Goal: Transaction & Acquisition: Download file/media

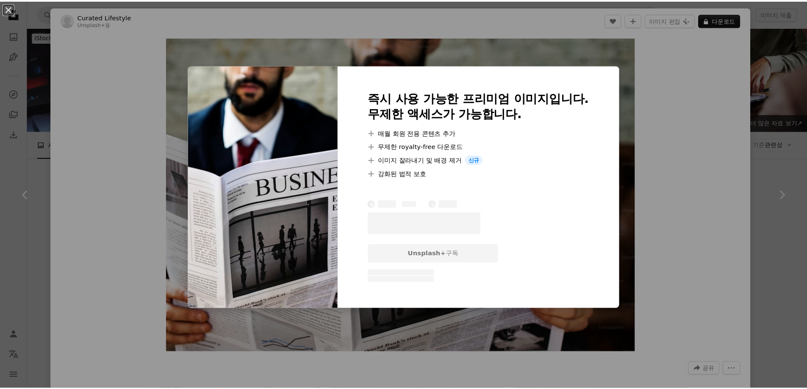
scroll to position [1102, 0]
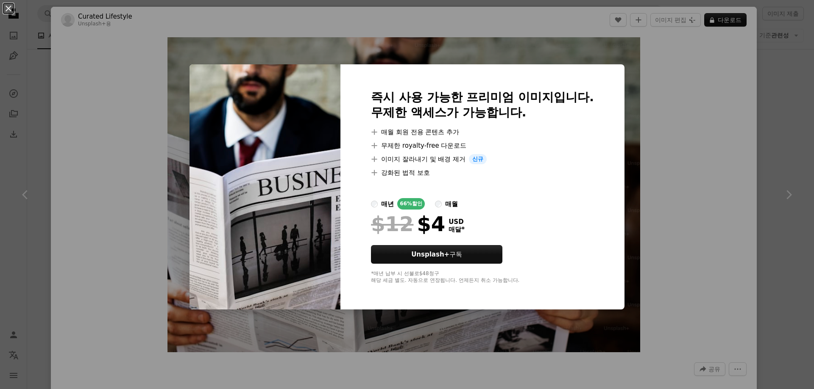
drag, startPoint x: 683, startPoint y: 116, endPoint x: 689, endPoint y: 67, distance: 48.6
click at [683, 115] on div "An X shape 즉시 사용 가능한 프리미엄 이미지입니다. 무제한 액세스가 가능합니다. A plus sign 매월 회원 전용 콘텐츠 추가 A…" at bounding box center [407, 194] width 814 height 389
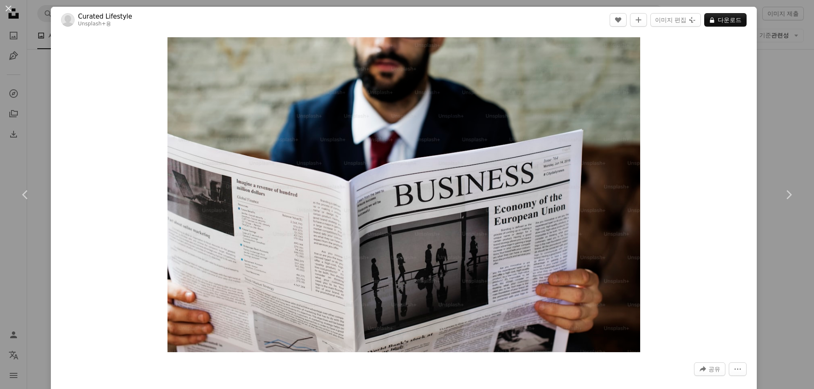
click at [769, 95] on div "An X shape Chevron left Chevron right Curated Lifestyle Unsplash+ 용 A heart A p…" at bounding box center [407, 194] width 814 height 389
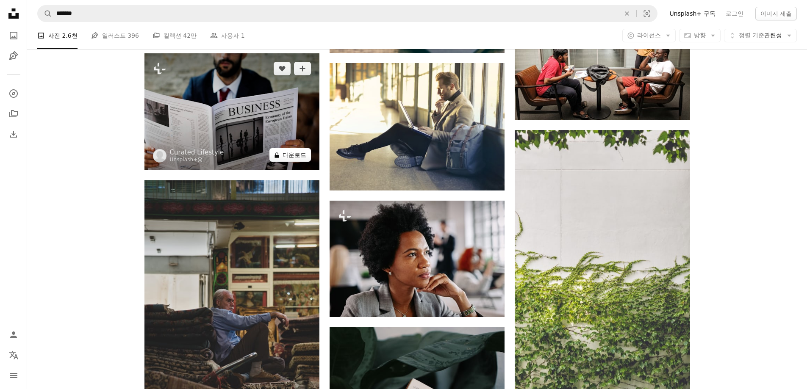
click at [277, 158] on icon at bounding box center [277, 156] width 4 height 6
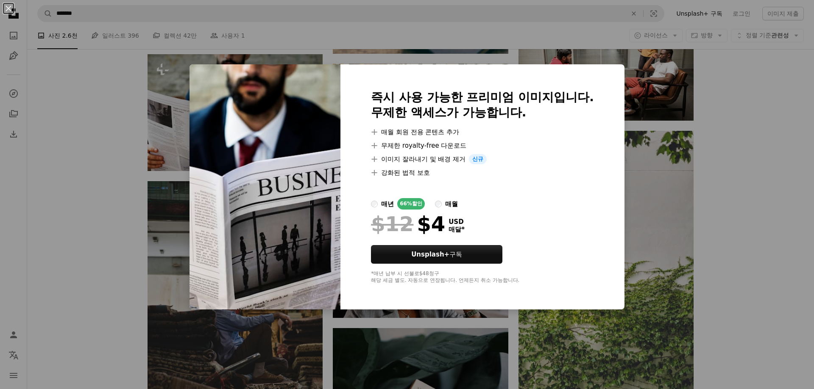
click at [714, 195] on div "An X shape 즉시 사용 가능한 프리미엄 이미지입니다. 무제한 액세스가 가능합니다. A plus sign 매월 회원 전용 콘텐츠 추가 A…" at bounding box center [407, 194] width 814 height 389
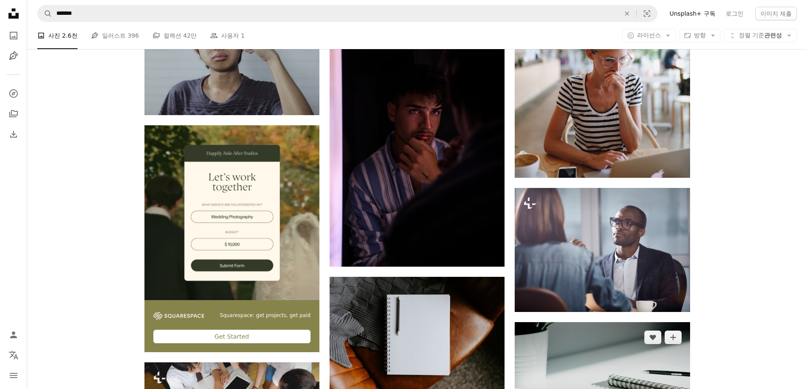
scroll to position [1865, 0]
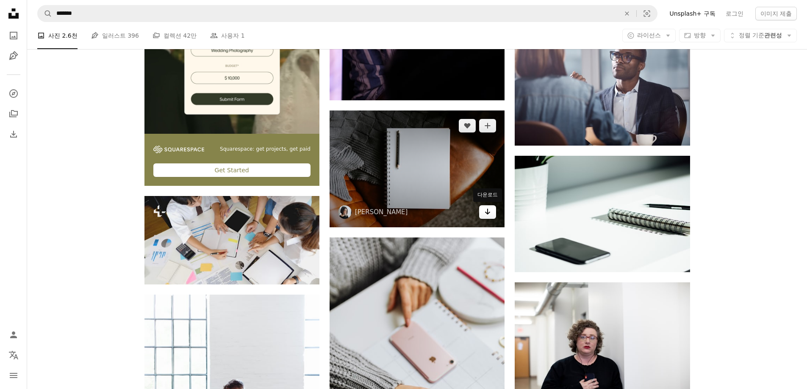
click at [490, 214] on icon "Arrow pointing down" at bounding box center [487, 212] width 7 height 10
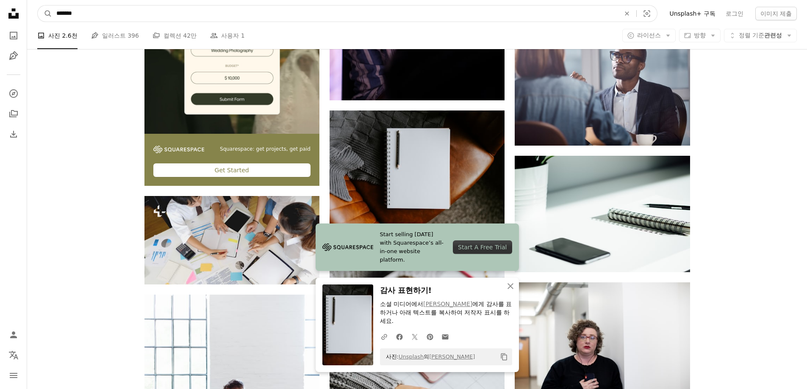
type textarea "****"
drag, startPoint x: 127, startPoint y: 14, endPoint x: 13, endPoint y: 35, distance: 116.4
type input "**"
click button "A magnifying glass" at bounding box center [45, 14] width 14 height 16
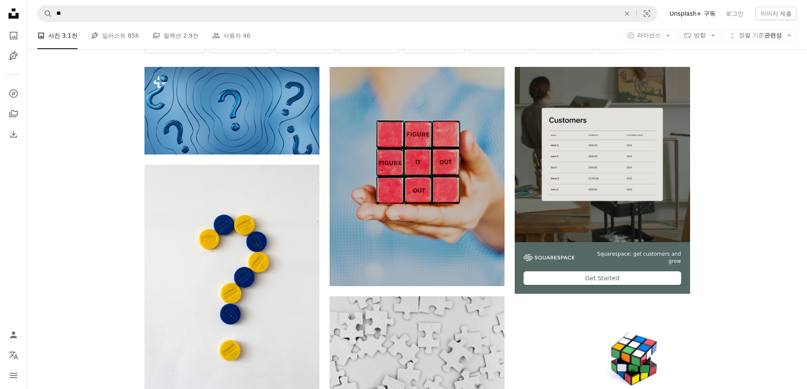
scroll to position [170, 0]
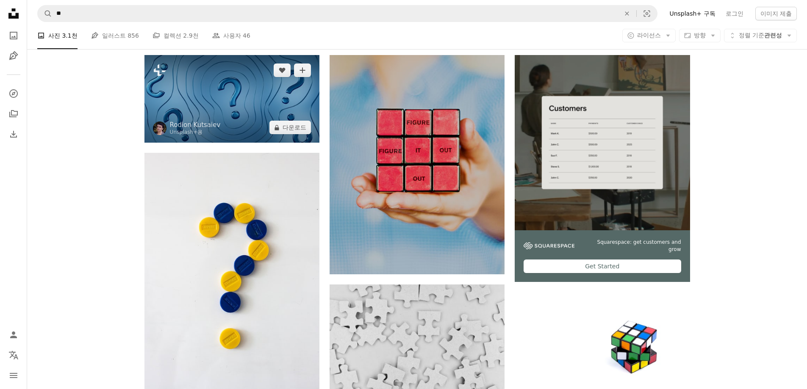
click at [247, 125] on img at bounding box center [232, 99] width 175 height 88
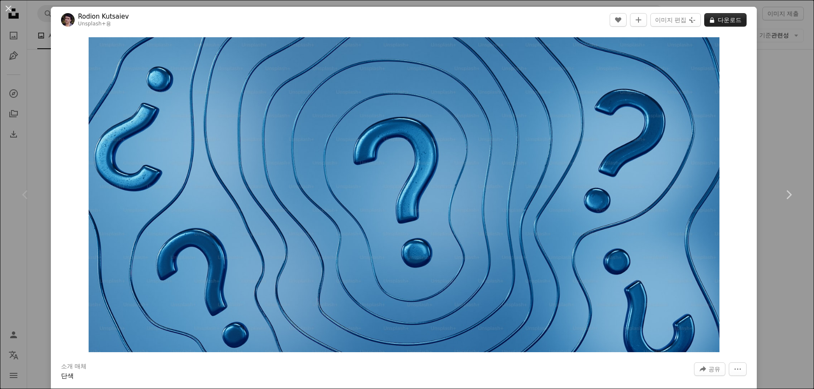
click at [728, 17] on button "A lock 다운로드" at bounding box center [725, 20] width 42 height 14
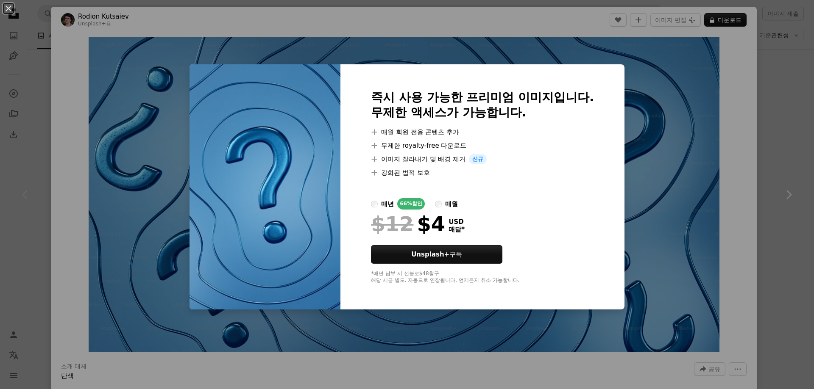
click at [729, 209] on div "An X shape 즉시 사용 가능한 프리미엄 이미지입니다. 무제한 액세스가 가능합니다. A plus sign 매월 회원 전용 콘텐츠 추가 A…" at bounding box center [407, 194] width 814 height 389
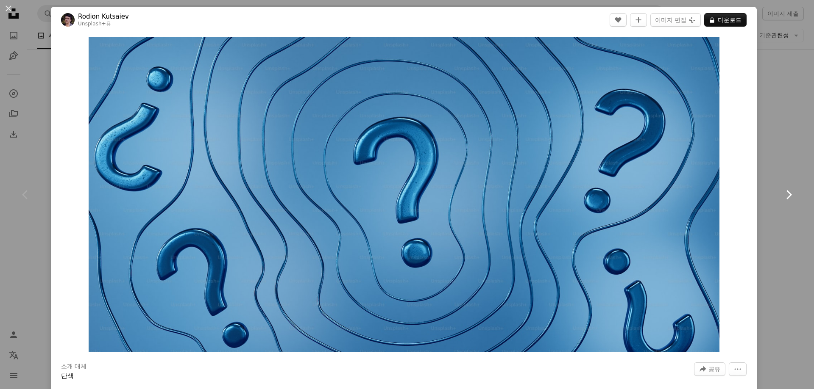
click at [772, 171] on link "Chevron right" at bounding box center [788, 194] width 51 height 81
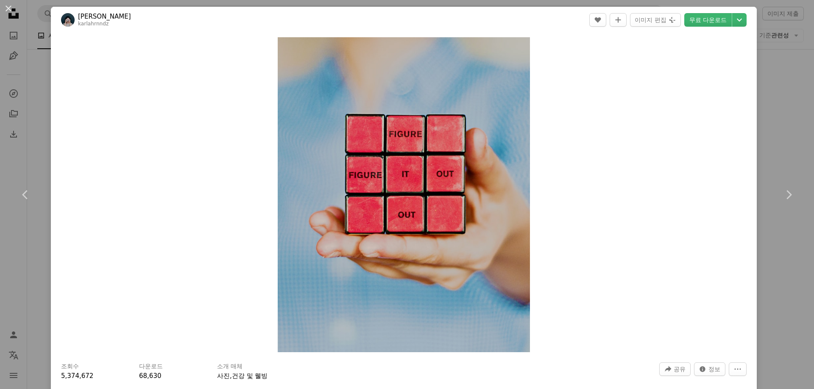
click at [773, 65] on div "An X shape Chevron left Chevron right [PERSON_NAME] karlahrnndz A heart A plus …" at bounding box center [407, 194] width 814 height 389
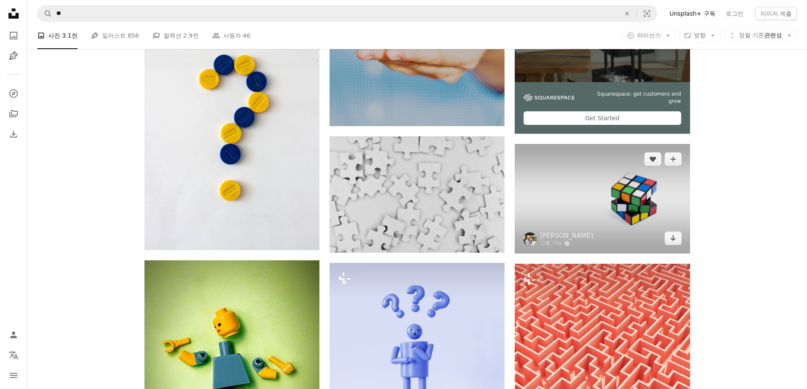
scroll to position [339, 0]
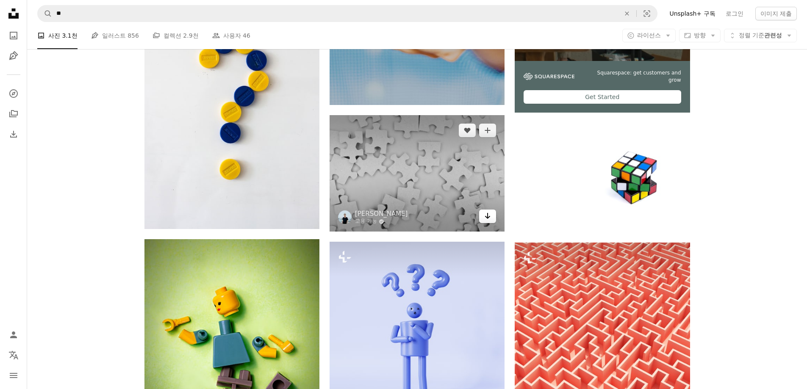
click at [490, 219] on icon "Arrow pointing down" at bounding box center [487, 216] width 7 height 10
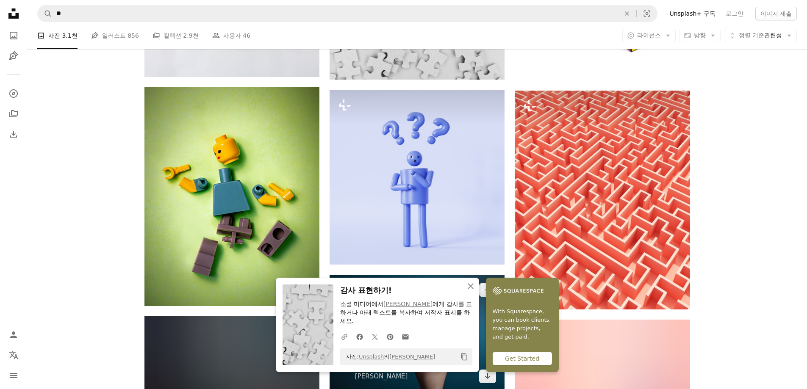
scroll to position [593, 0]
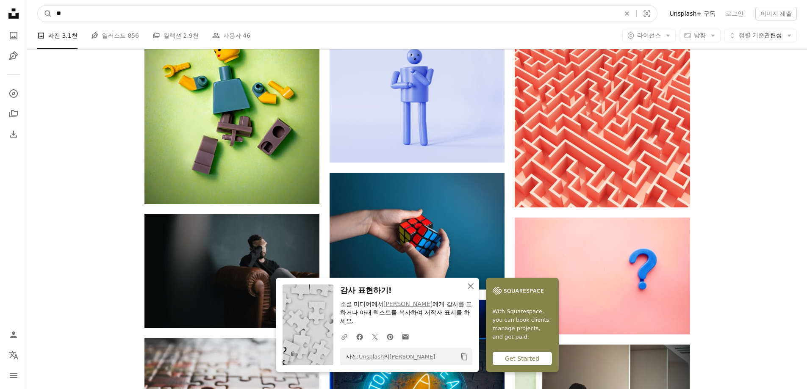
drag, startPoint x: 184, startPoint y: 11, endPoint x: -24, endPoint y: 44, distance: 209.9
type input "**"
click button "A magnifying glass" at bounding box center [45, 14] width 14 height 16
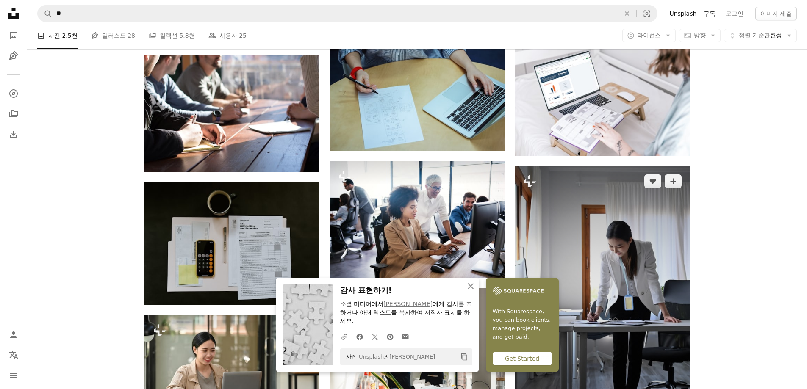
scroll to position [424, 0]
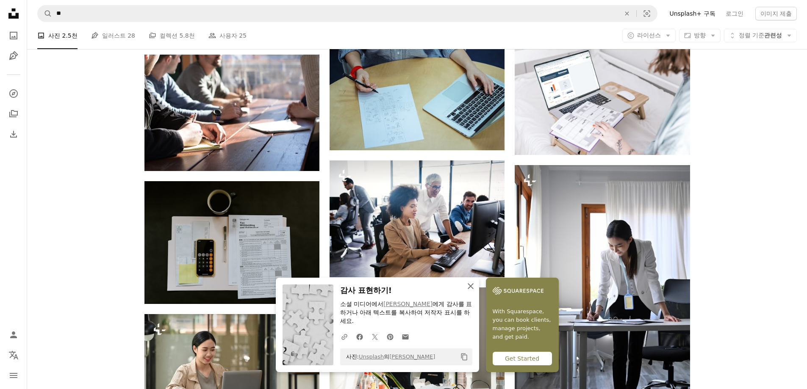
drag, startPoint x: 474, startPoint y: 287, endPoint x: 423, endPoint y: 249, distance: 63.5
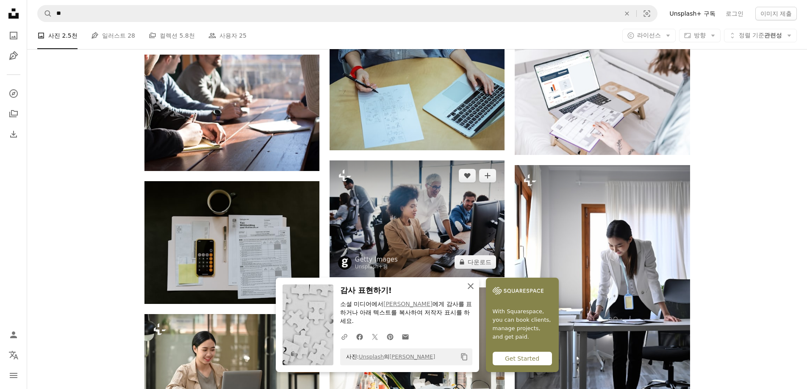
click at [474, 287] on icon "An X shape" at bounding box center [471, 286] width 10 height 10
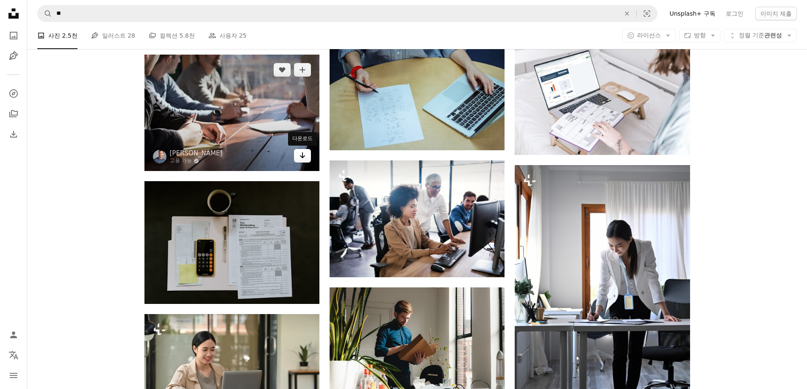
click at [306, 163] on link "Arrow pointing down" at bounding box center [302, 156] width 17 height 14
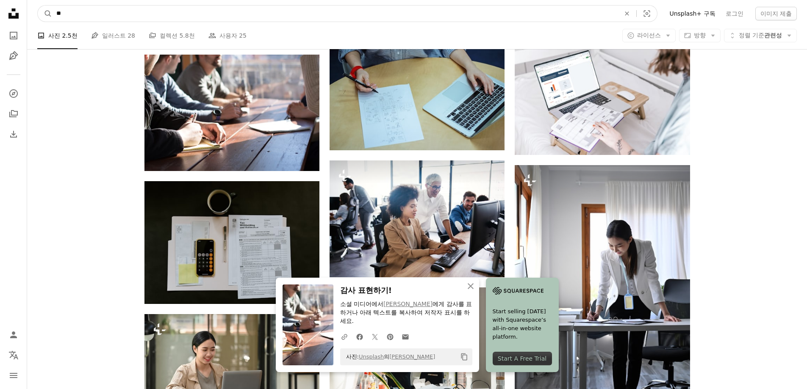
click at [104, 18] on input "**" at bounding box center [335, 14] width 566 height 16
drag, startPoint x: 104, startPoint y: 18, endPoint x: 64, endPoint y: 27, distance: 40.4
click at [64, 27] on nav "A magnifying glass ** An X shape Visual search Filters Unsplash+ 구독 로그인 이미지 제출" at bounding box center [417, 13] width 780 height 27
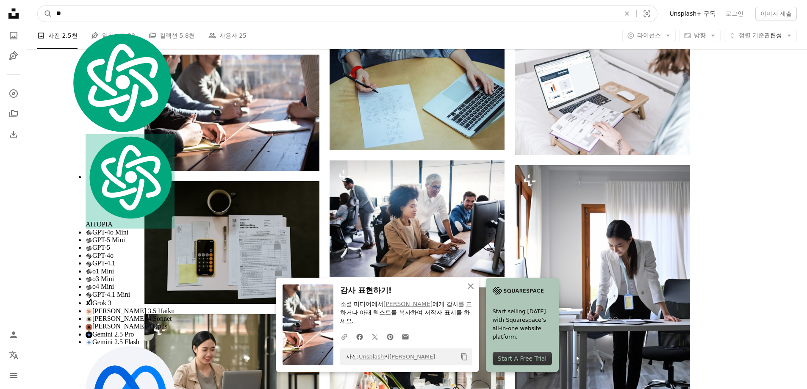
click at [114, 17] on input "**" at bounding box center [335, 14] width 566 height 16
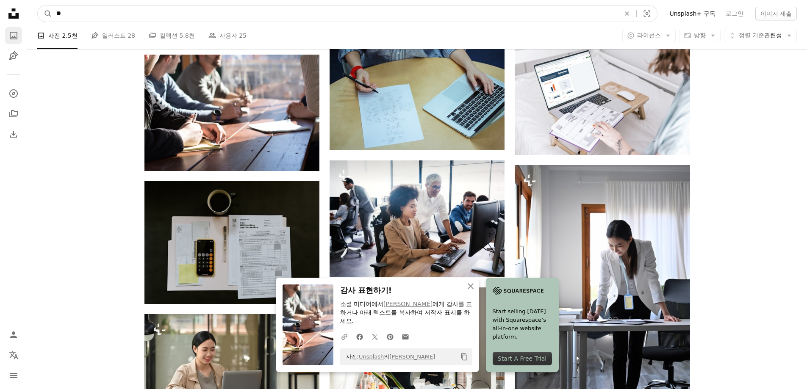
drag, startPoint x: 113, startPoint y: 17, endPoint x: 17, endPoint y: 34, distance: 97.3
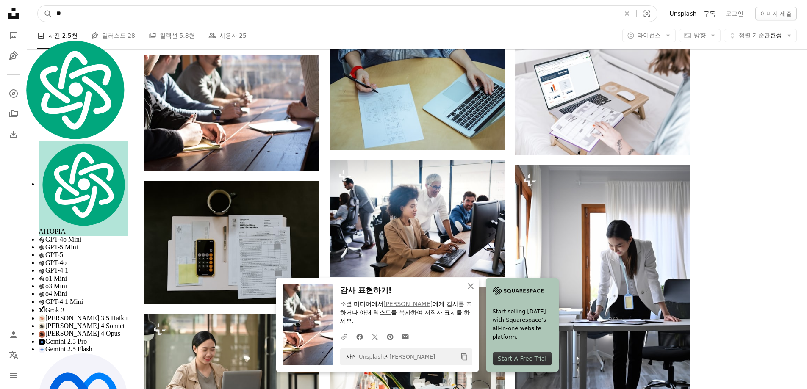
type input "*"
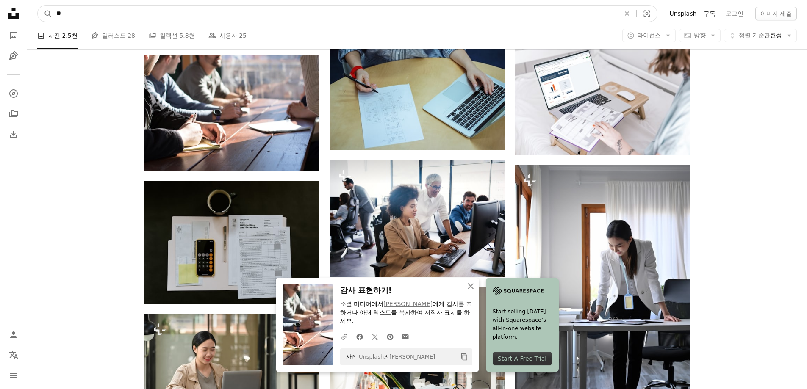
type input "**"
click at [38, 6] on button "A magnifying glass" at bounding box center [45, 14] width 14 height 16
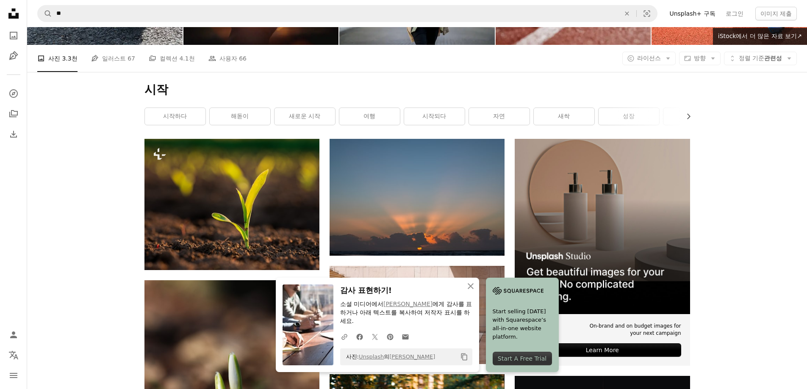
scroll to position [170, 0]
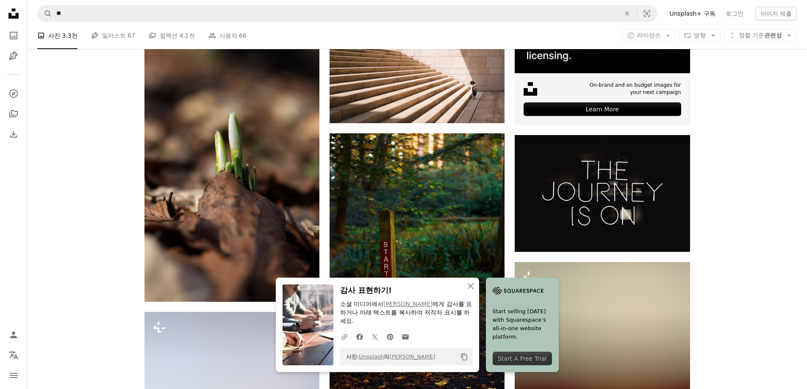
scroll to position [339, 0]
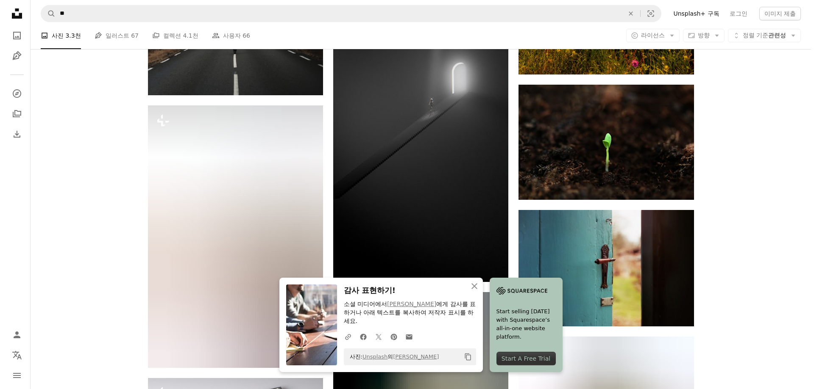
scroll to position [932, 0]
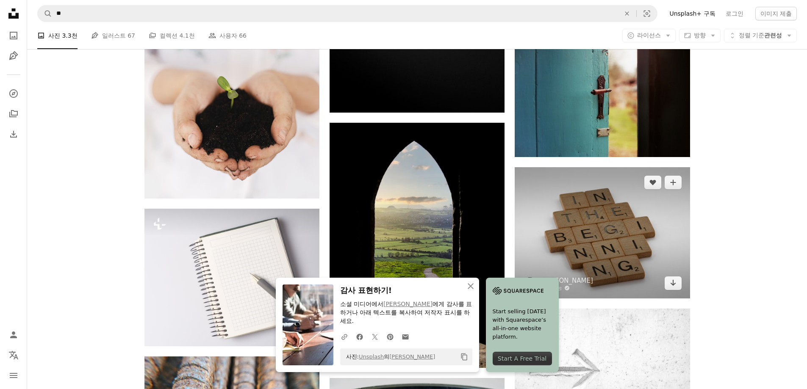
click at [635, 220] on img at bounding box center [602, 232] width 175 height 131
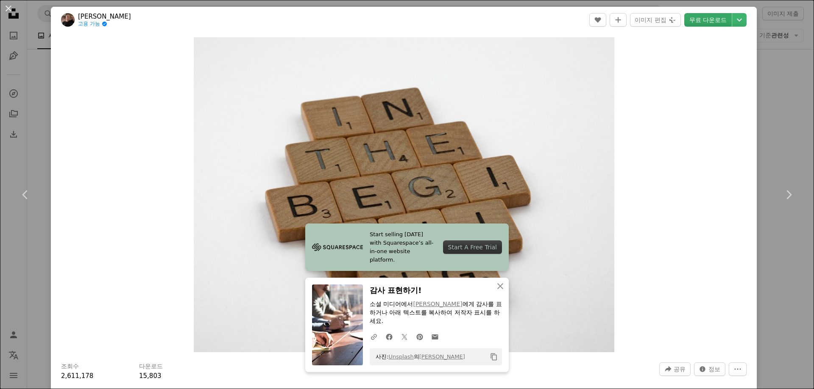
click at [698, 25] on link "무료 다운로드" at bounding box center [707, 20] width 47 height 14
